Goal: Navigation & Orientation: Go to known website

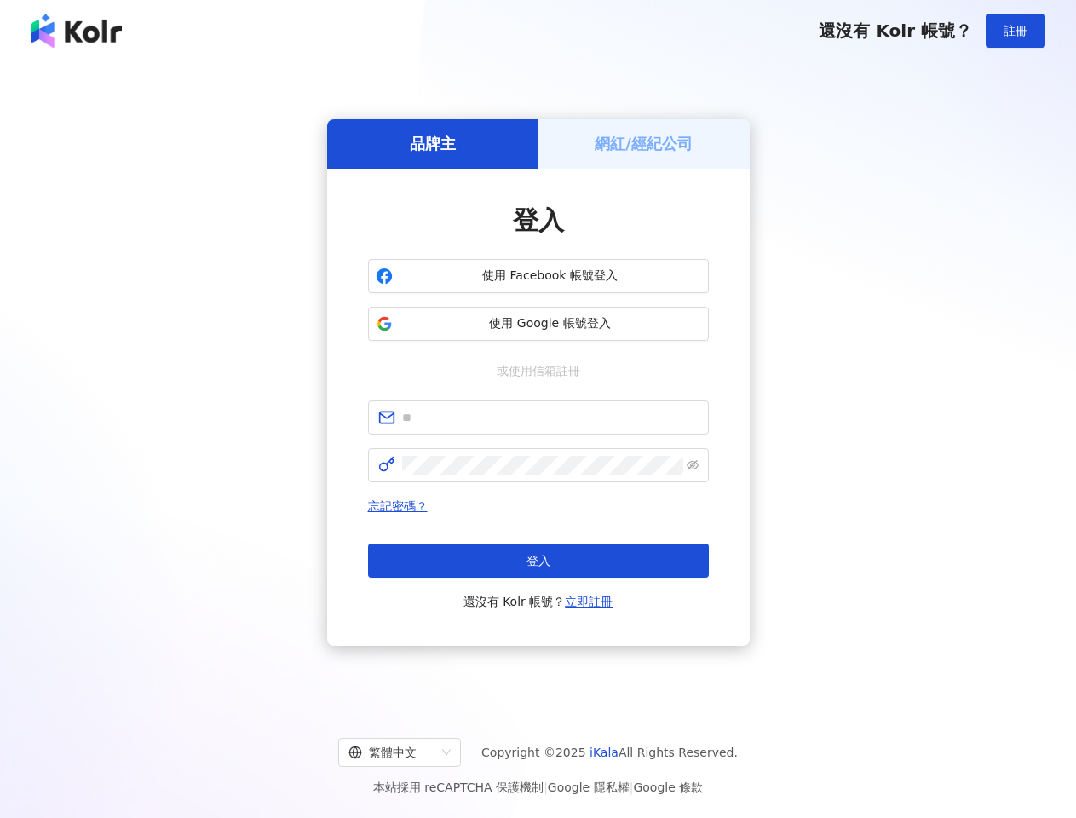
click at [1016, 31] on span "註冊" at bounding box center [1016, 31] width 24 height 14
click at [433, 143] on h5 "品牌主" at bounding box center [433, 143] width 46 height 21
click at [644, 143] on h5 "網紅/經紀公司" at bounding box center [644, 143] width 98 height 21
click at [539, 276] on span "使用 Facebook 帳號登入" at bounding box center [551, 276] width 302 height 17
click at [539, 324] on span "使用 Google 帳號登入" at bounding box center [551, 323] width 302 height 17
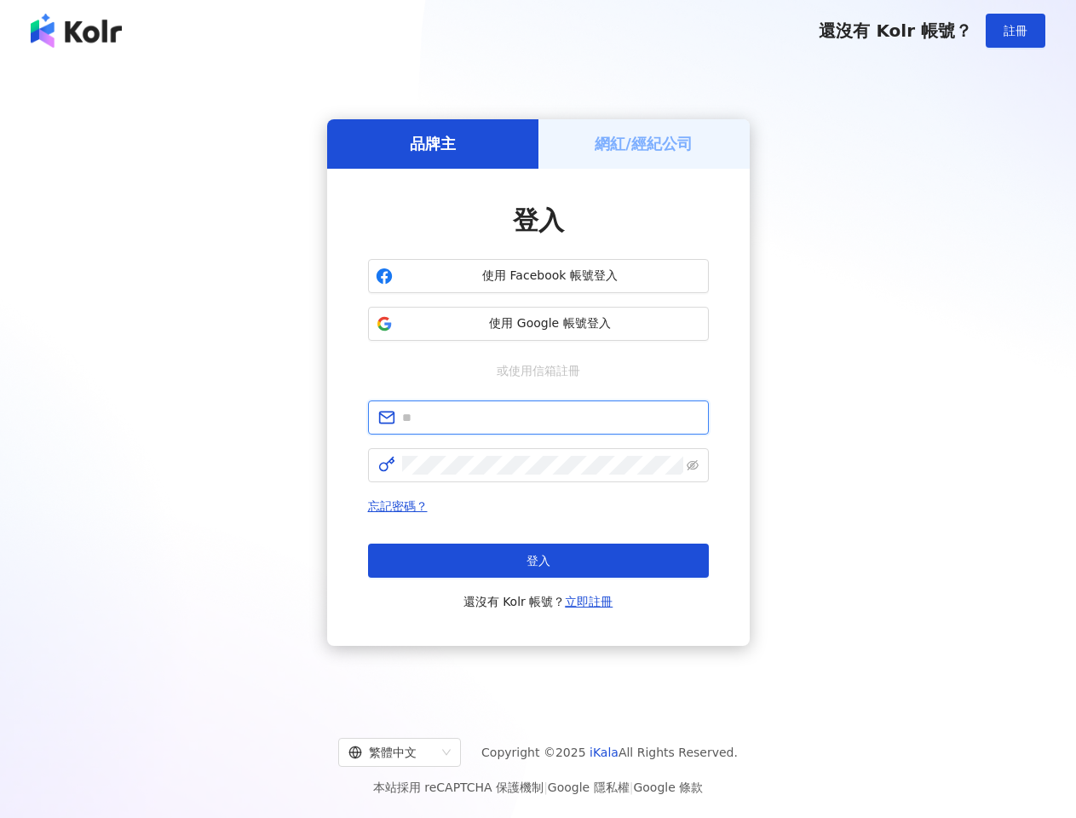
click at [539, 418] on input "text" at bounding box center [550, 417] width 297 height 19
click at [693, 465] on icon "eye-invisible" at bounding box center [693, 465] width 12 height 12
click at [539, 561] on span "登入" at bounding box center [539, 561] width 24 height 14
click at [413, 753] on div "繁體中文" at bounding box center [392, 752] width 87 height 27
